Goal: Navigation & Orientation: Find specific page/section

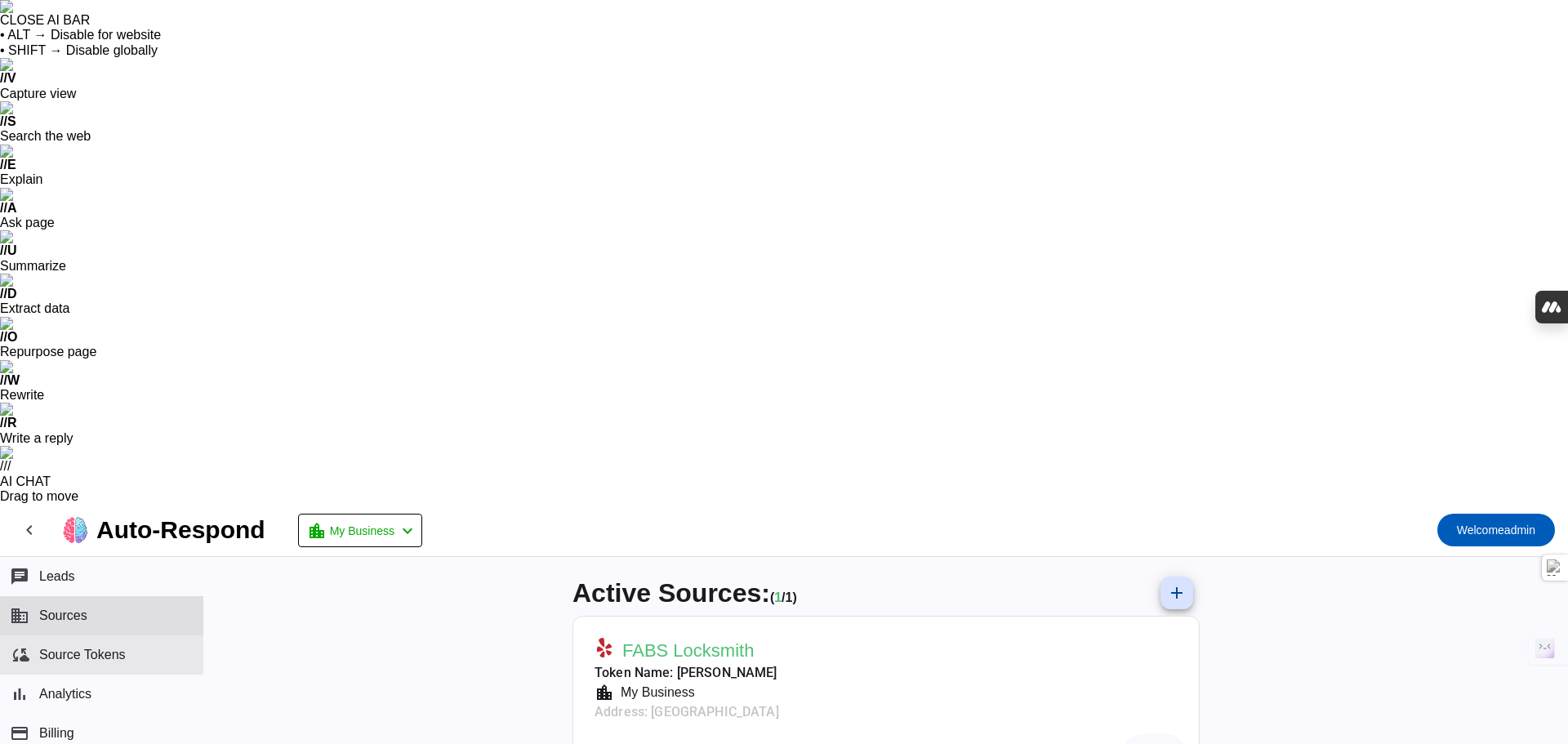
click at [65, 647] on span "Source Tokens" at bounding box center [82, 655] width 87 height 15
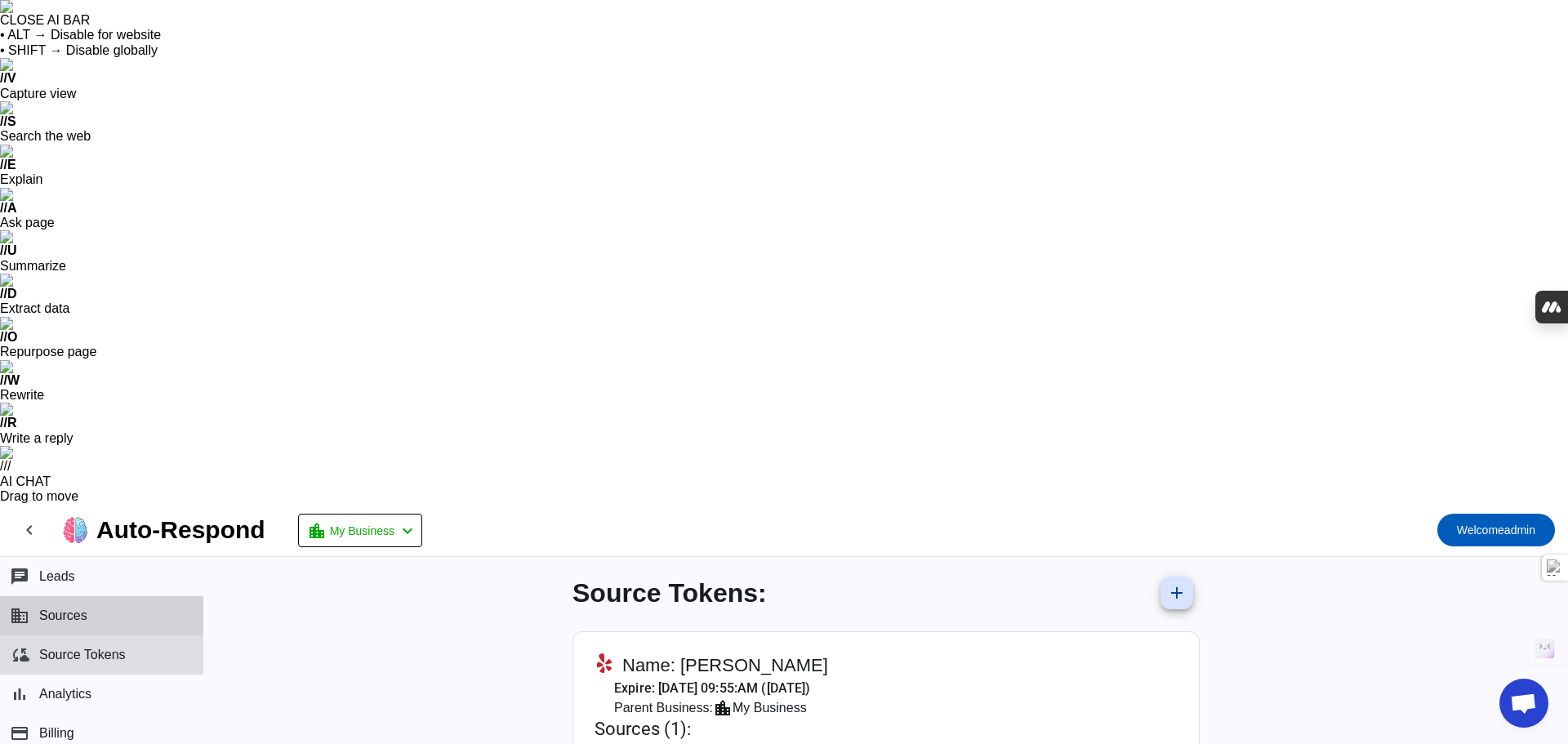
click at [71, 596] on button "business Sources" at bounding box center [102, 615] width 204 height 39
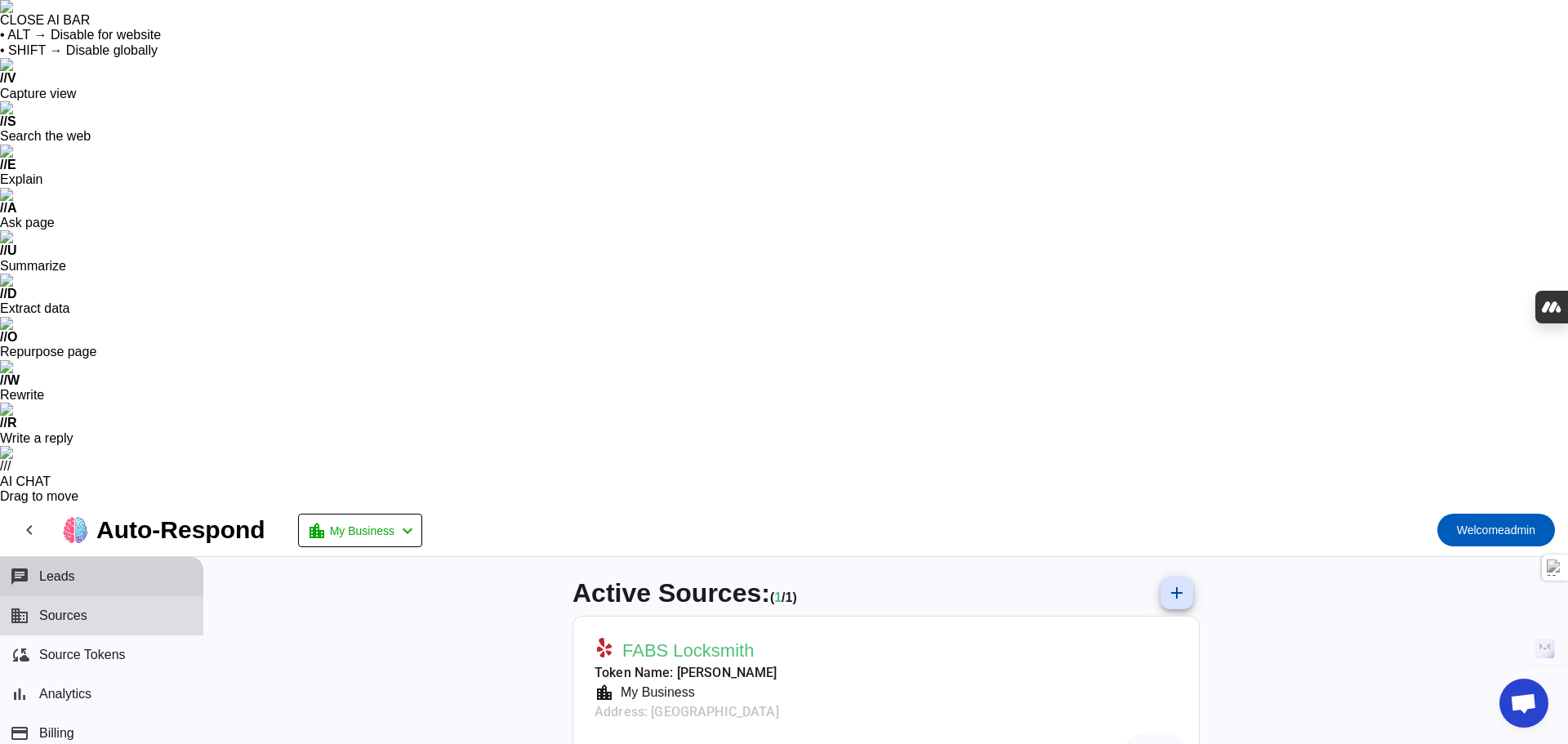
click at [74, 557] on button "chat Leads" at bounding box center [102, 576] width 204 height 39
